Goal: Task Accomplishment & Management: Manage account settings

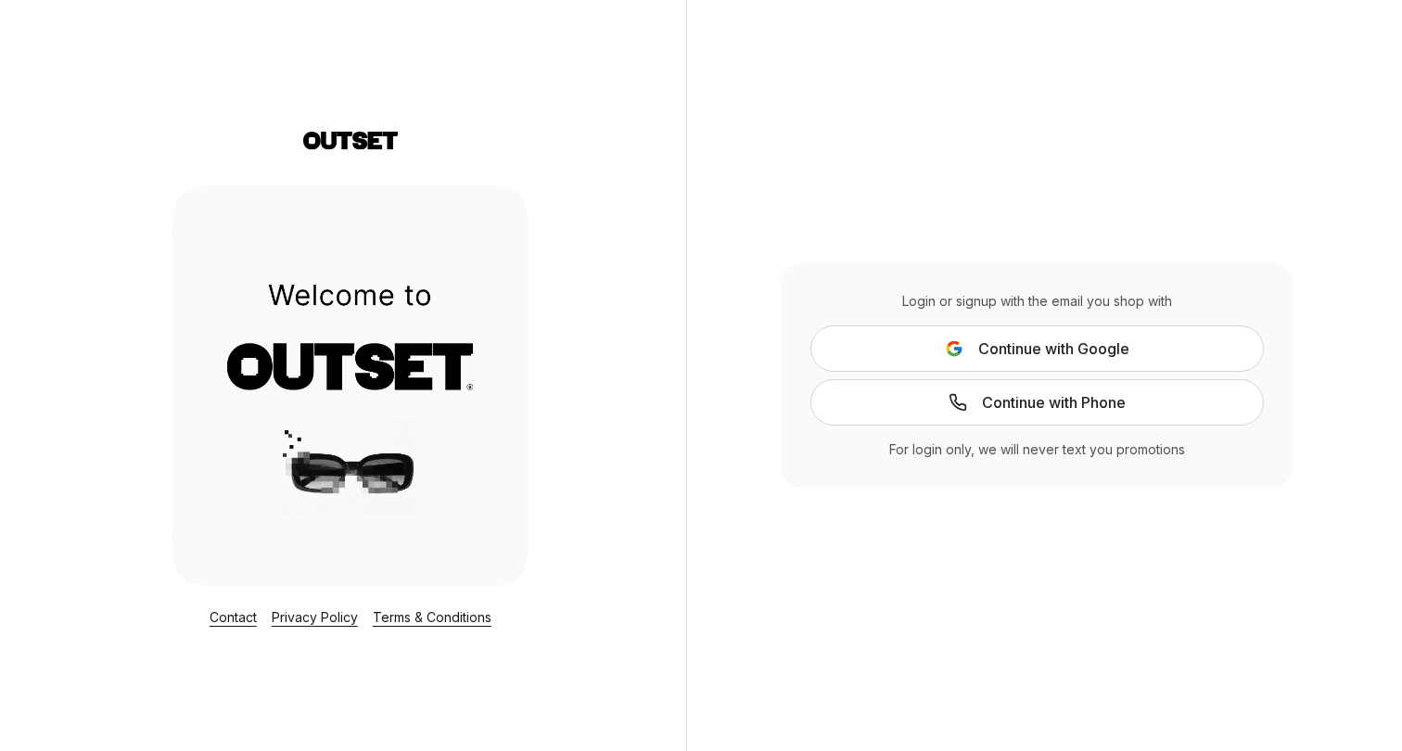
click at [954, 356] on icon at bounding box center [954, 348] width 19 height 19
